Goal: Find specific page/section: Find specific page/section

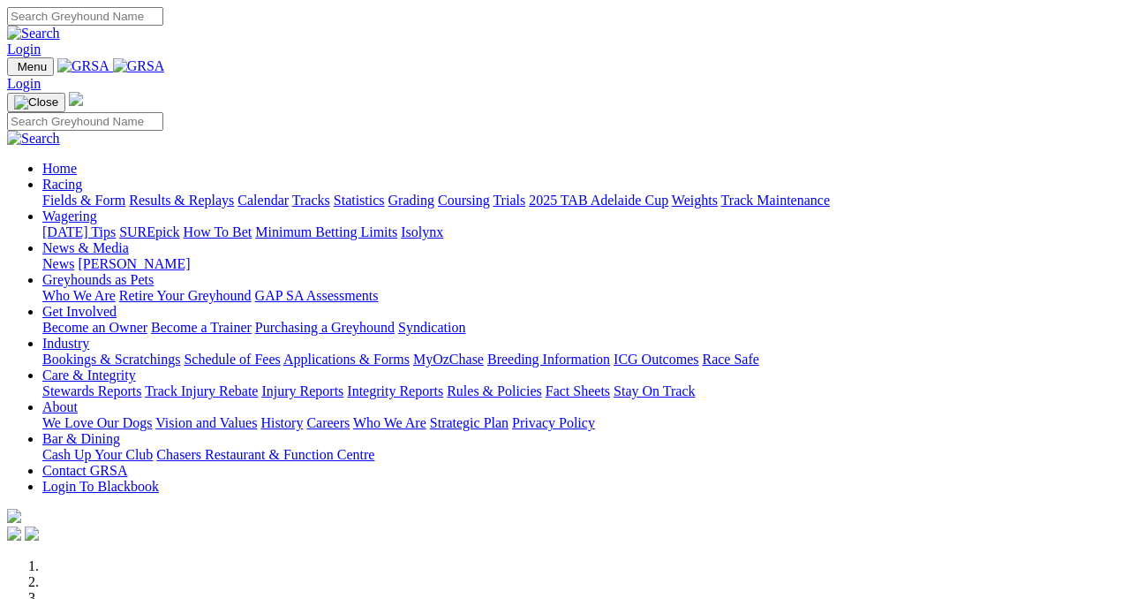
scroll to position [589, 0]
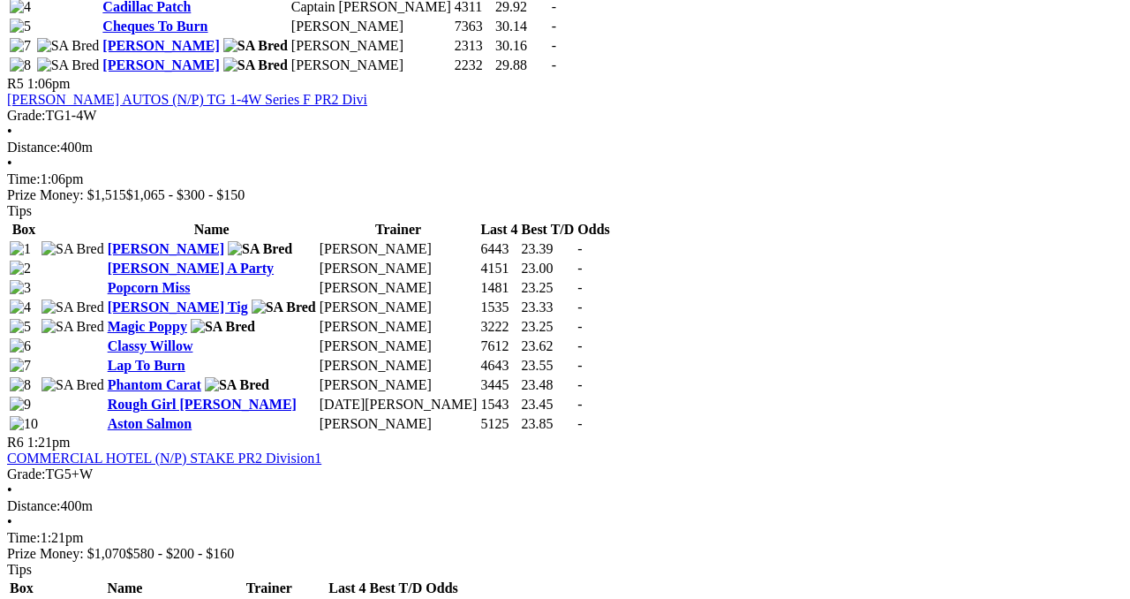
scroll to position [2067, 0]
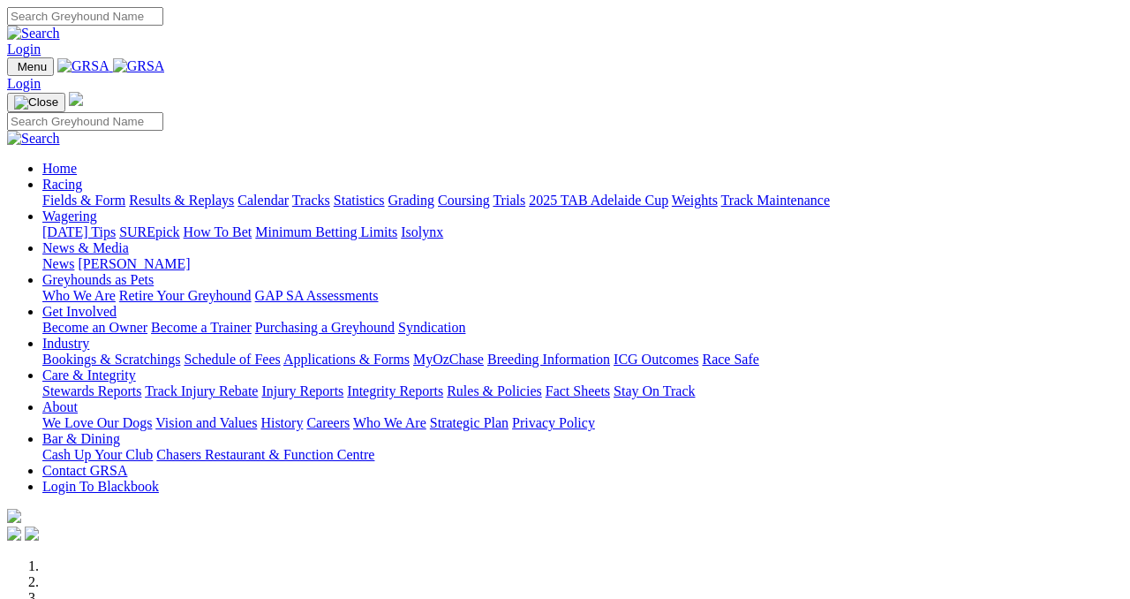
scroll to position [590, 0]
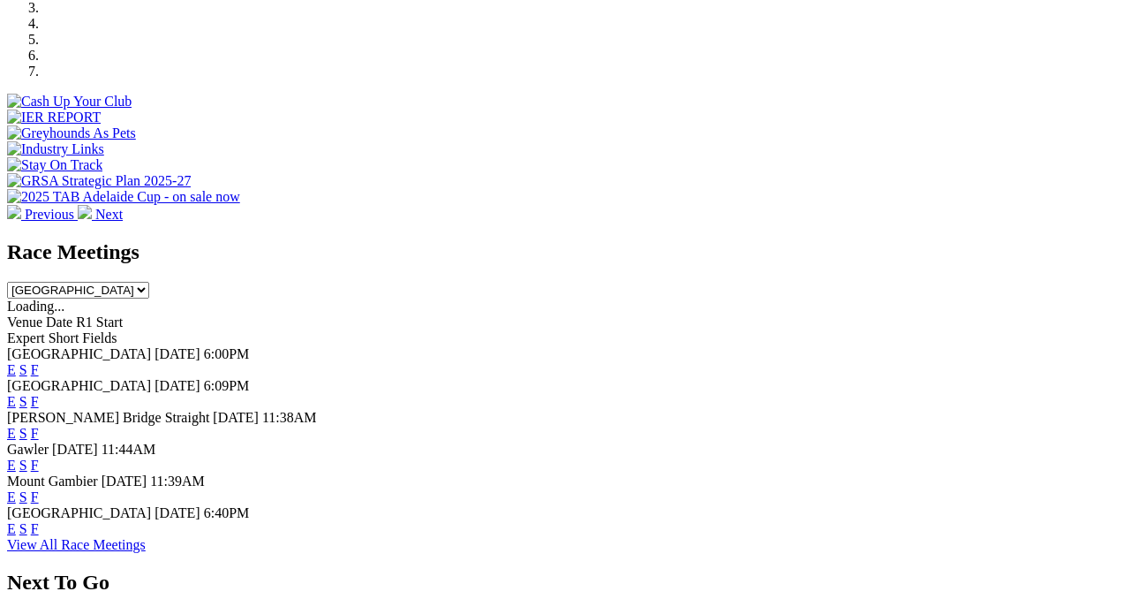
click at [146, 537] on link "View All Race Meetings" at bounding box center [76, 544] width 139 height 15
